Goal: Task Accomplishment & Management: Manage account settings

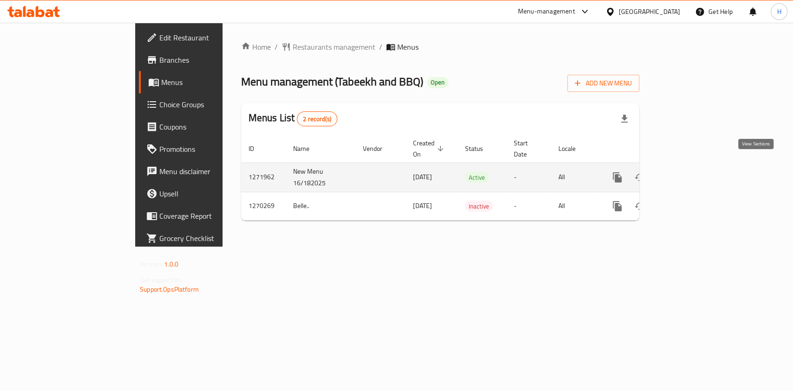
click at [696, 171] on link "enhanced table" at bounding box center [684, 177] width 22 height 22
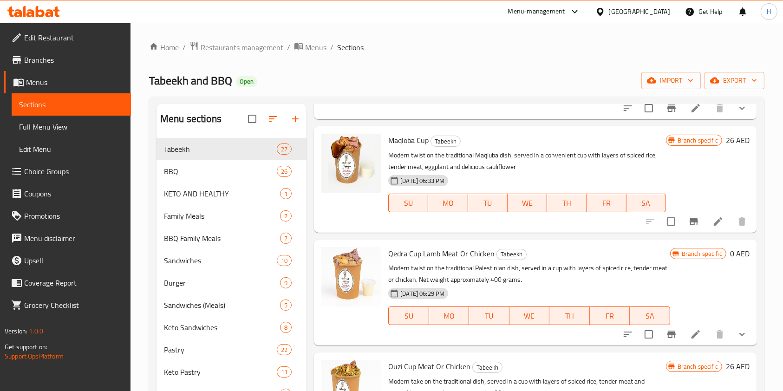
scroll to position [2637, 0]
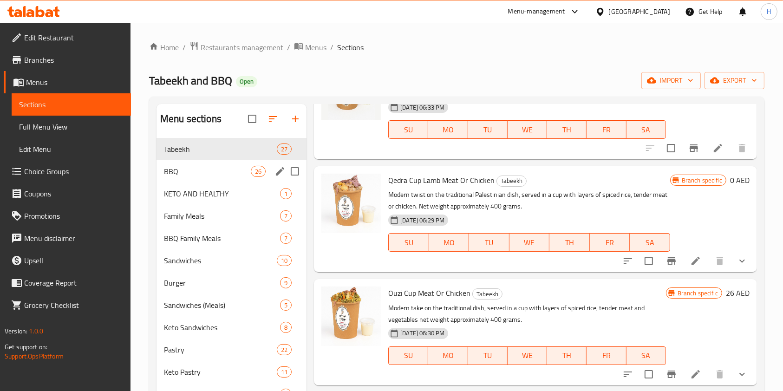
click at [244, 164] on div "BBQ 26" at bounding box center [232, 171] width 150 height 22
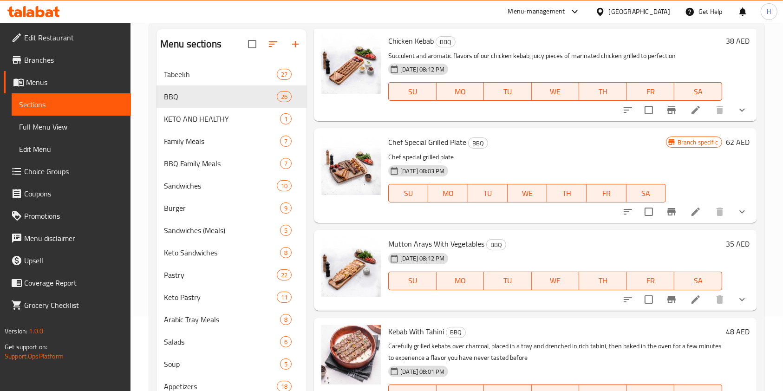
scroll to position [133, 0]
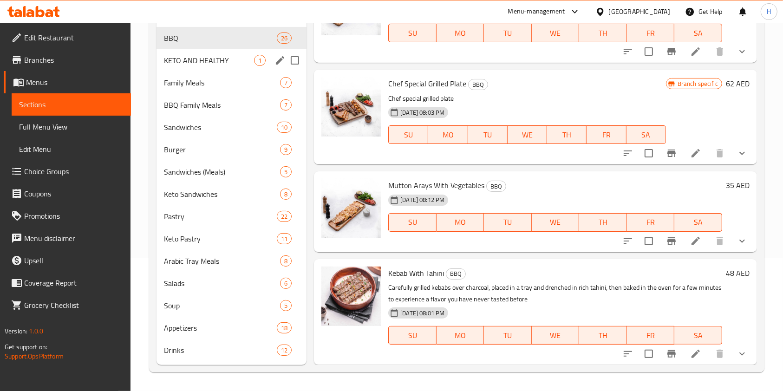
click at [217, 67] on div "KETO AND HEALTHY 1" at bounding box center [232, 60] width 150 height 22
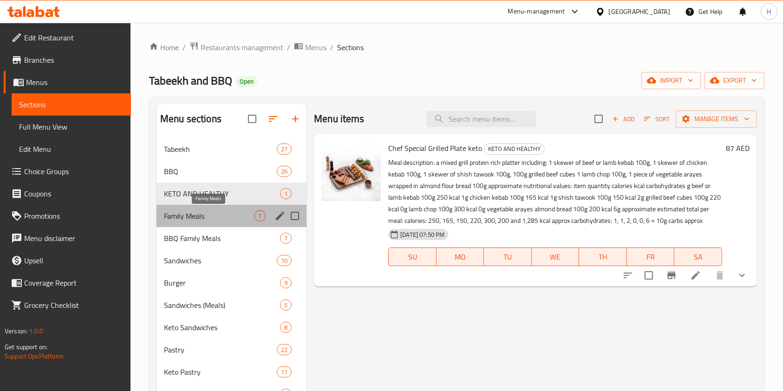
click at [194, 210] on span "Family Meals" at bounding box center [209, 215] width 90 height 11
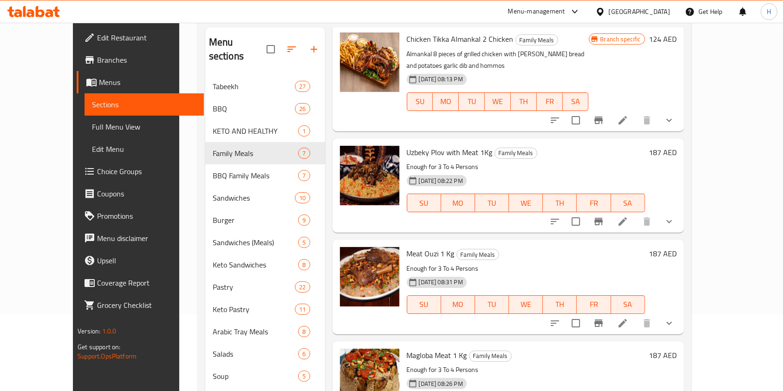
scroll to position [133, 0]
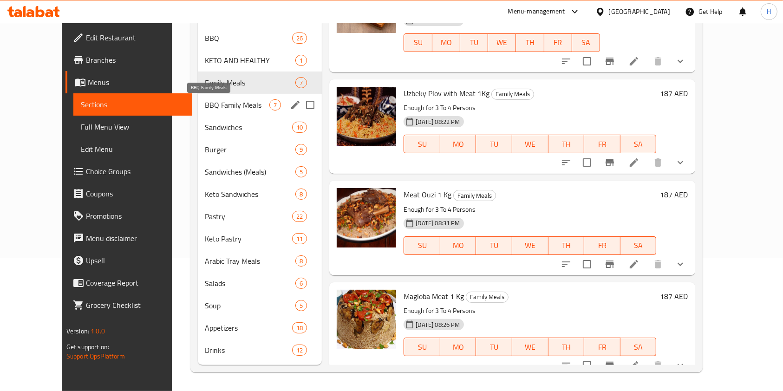
click at [205, 110] on span "BBQ Family Meals" at bounding box center [237, 104] width 65 height 11
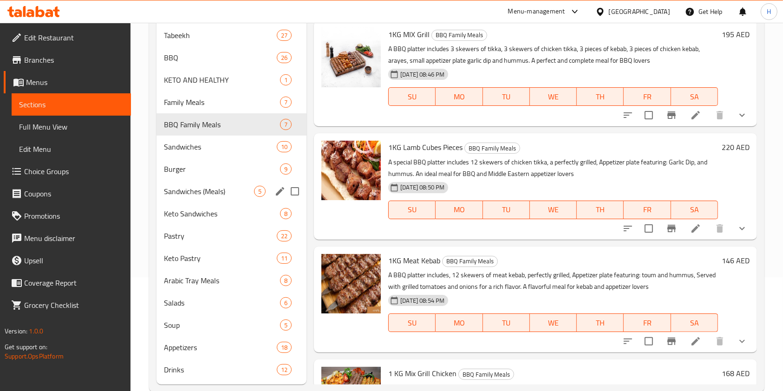
scroll to position [133, 0]
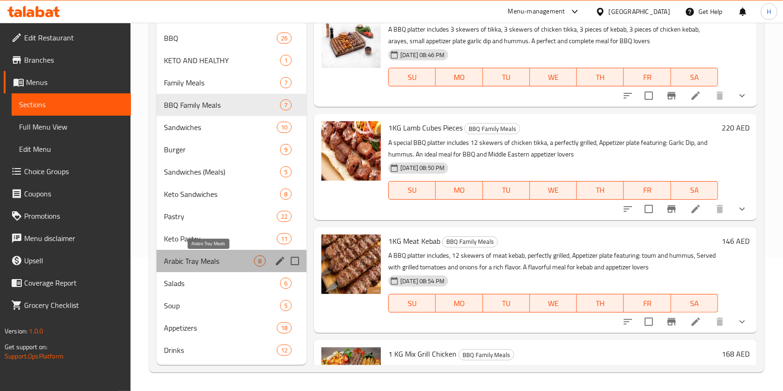
click at [197, 264] on span "Arabic Tray Meals" at bounding box center [209, 261] width 90 height 11
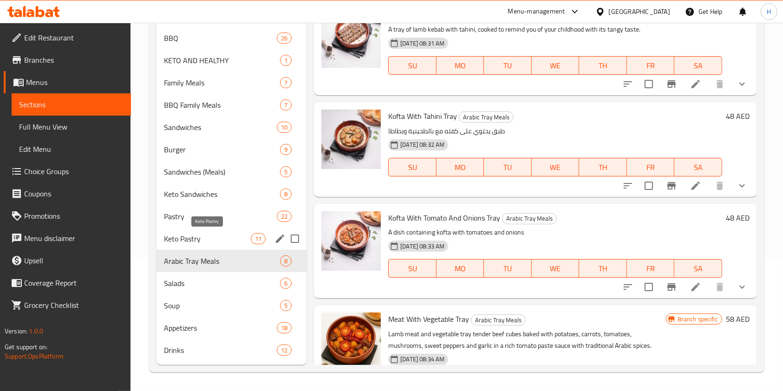
click at [196, 237] on span "Keto Pastry" at bounding box center [207, 238] width 87 height 11
